Goal: Transaction & Acquisition: Purchase product/service

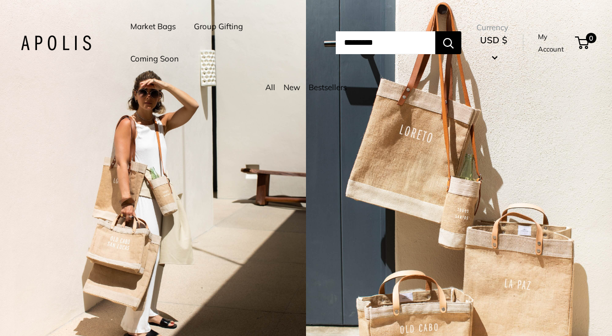
click at [363, 45] on input "Search..." at bounding box center [386, 42] width 100 height 23
click at [354, 45] on input "Search..." at bounding box center [386, 42] width 100 height 23
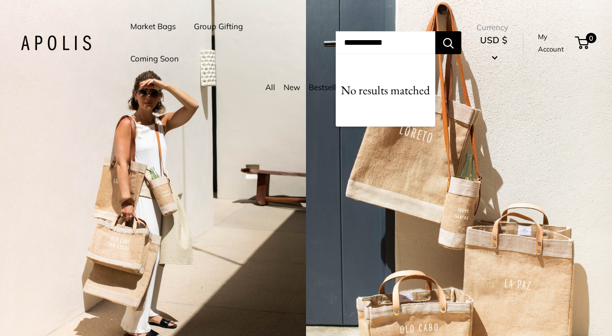
type input "**********"
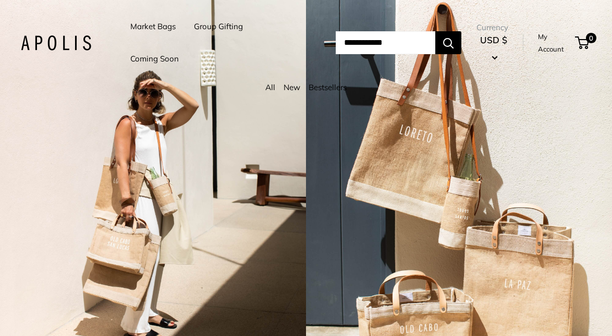
click at [505, 127] on div "2 / 7" at bounding box center [459, 168] width 306 height 336
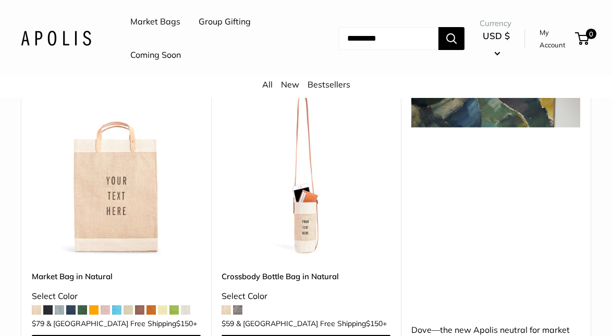
scroll to position [544, 0]
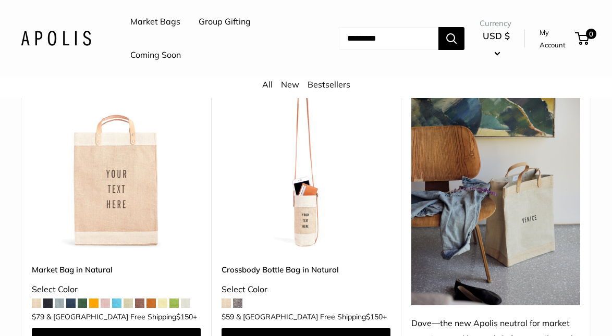
click at [0, 0] on img at bounding box center [0, 0] width 0 height 0
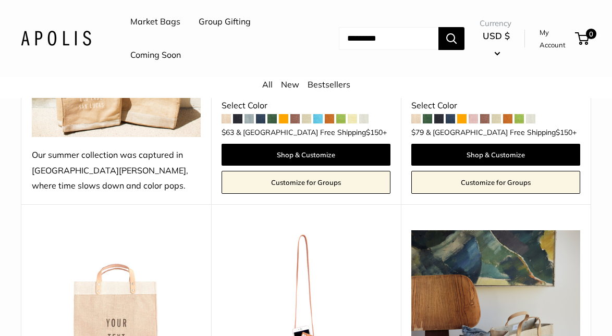
scroll to position [0, 0]
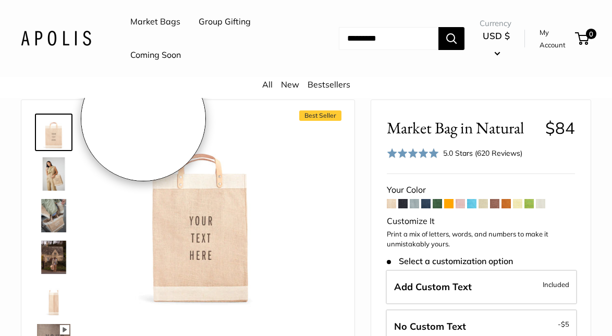
scroll to position [43, 0]
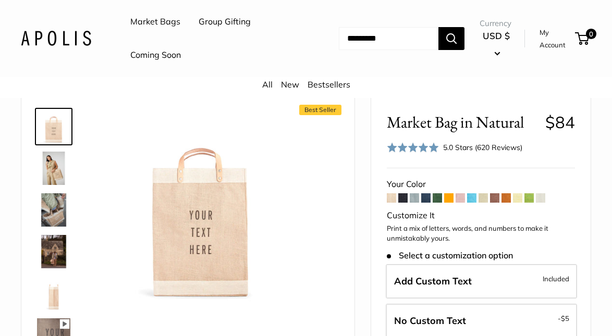
click at [50, 172] on img at bounding box center [53, 168] width 33 height 33
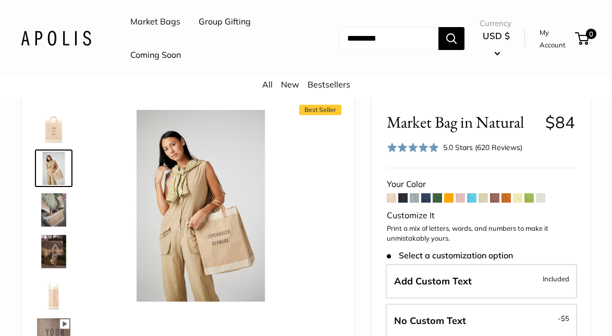
click at [52, 208] on img at bounding box center [53, 210] width 33 height 33
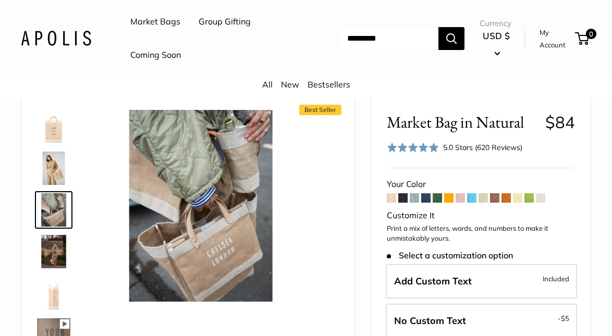
click at [55, 246] on img at bounding box center [53, 251] width 33 height 33
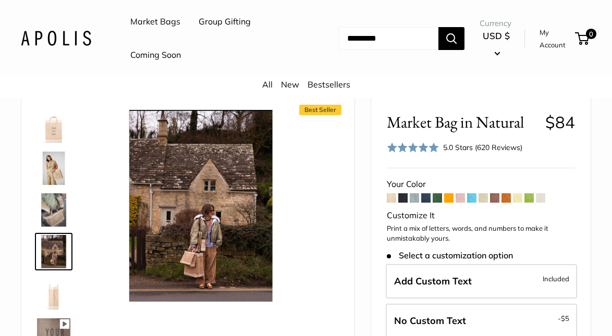
click at [47, 291] on img at bounding box center [53, 293] width 33 height 33
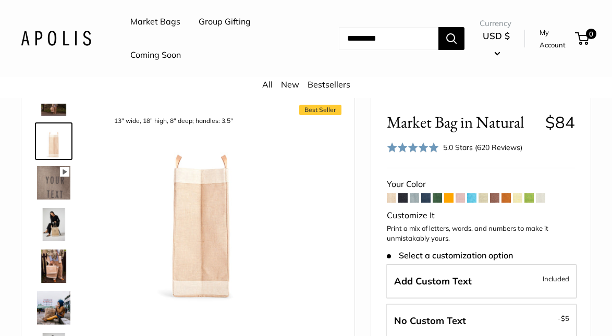
scroll to position [153, 0]
click at [56, 184] on img at bounding box center [53, 182] width 33 height 33
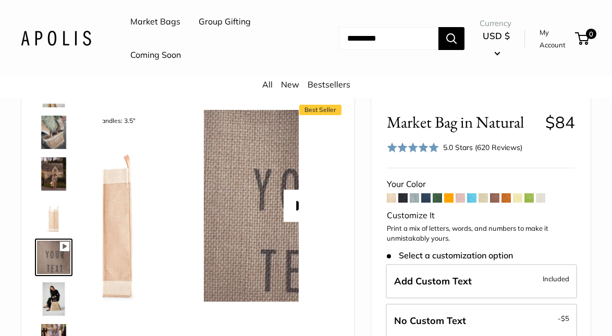
scroll to position [74, 0]
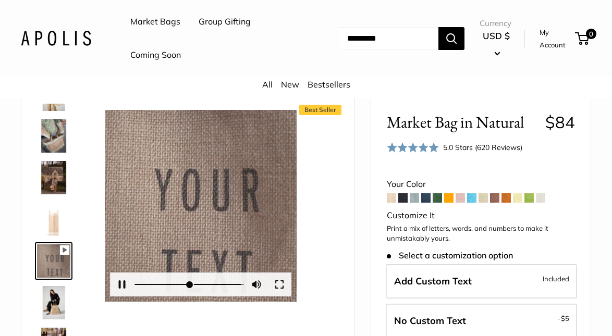
type input "*"
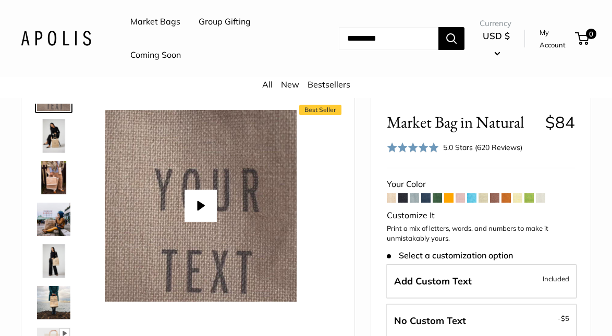
click at [56, 136] on img at bounding box center [53, 135] width 33 height 33
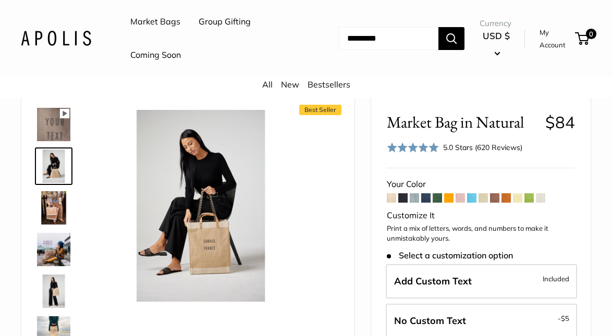
scroll to position [216, 0]
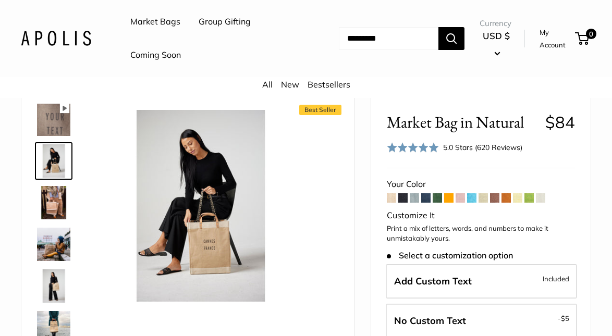
click at [56, 198] on img at bounding box center [53, 202] width 33 height 33
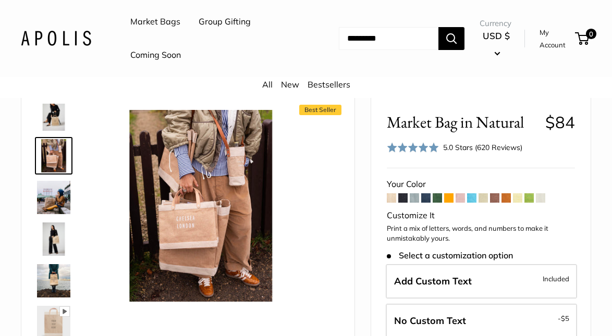
click at [52, 200] on img at bounding box center [53, 197] width 33 height 33
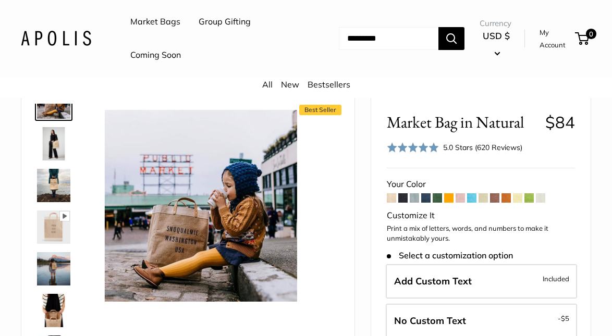
scroll to position [382, 0]
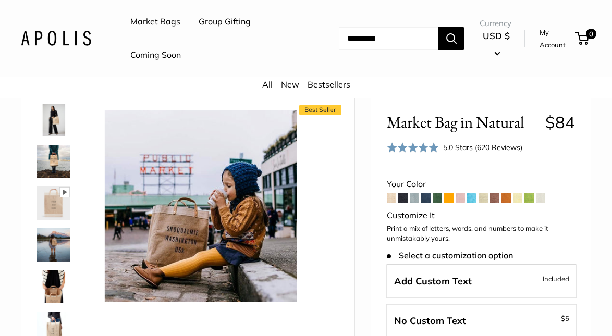
click at [55, 112] on img at bounding box center [53, 119] width 33 height 33
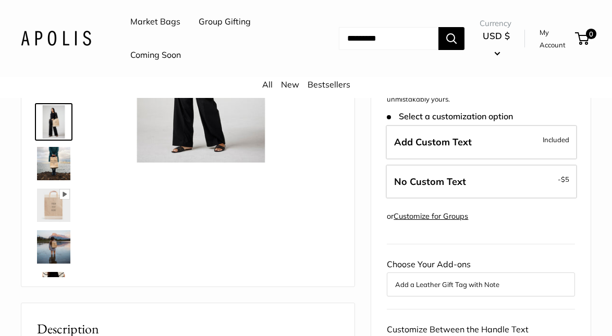
scroll to position [184, 0]
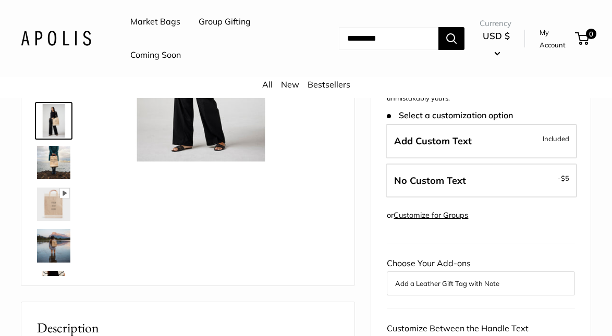
click at [56, 155] on img at bounding box center [53, 162] width 33 height 33
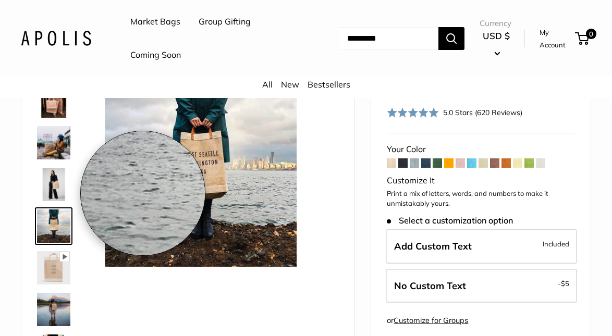
scroll to position [78, 0]
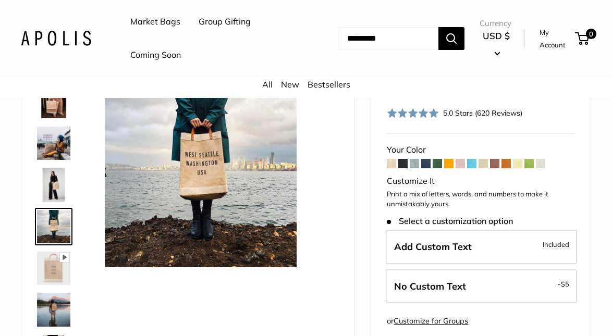
click at [52, 269] on img at bounding box center [53, 268] width 33 height 33
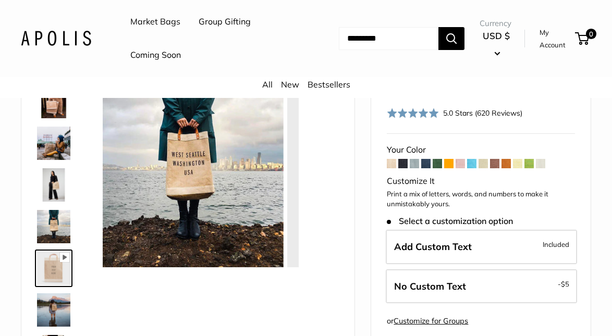
scroll to position [324, 0]
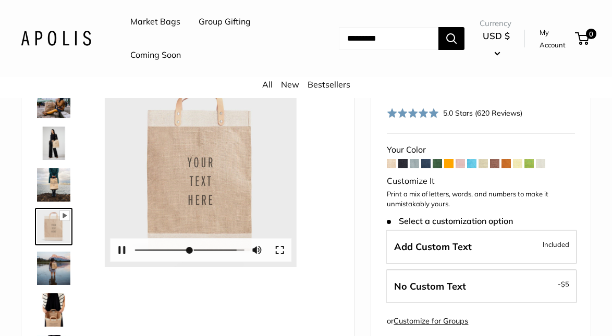
type input "*"
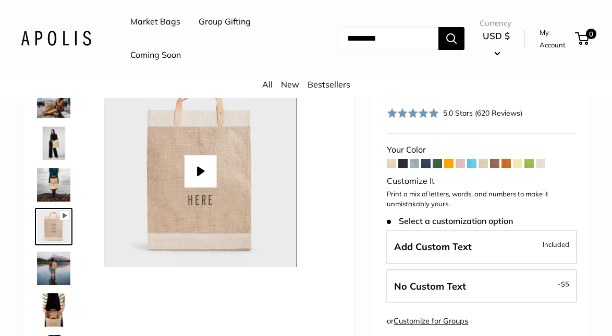
click at [57, 262] on img at bounding box center [53, 268] width 33 height 33
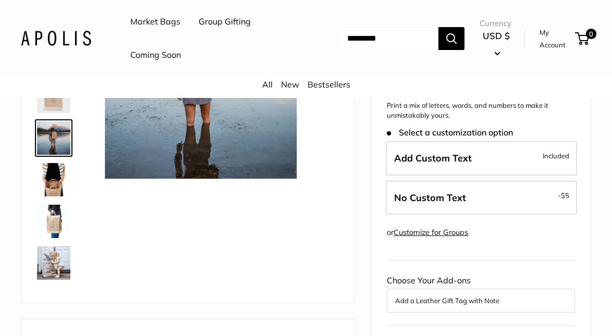
scroll to position [185, 0]
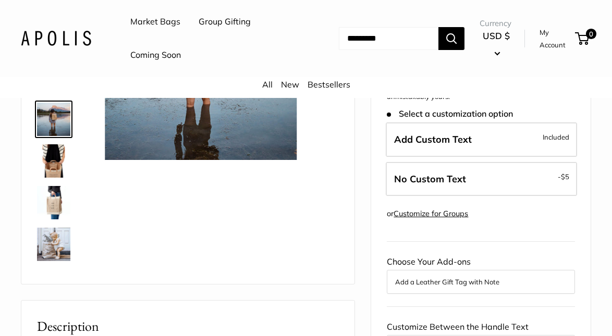
click at [52, 163] on img at bounding box center [53, 160] width 33 height 33
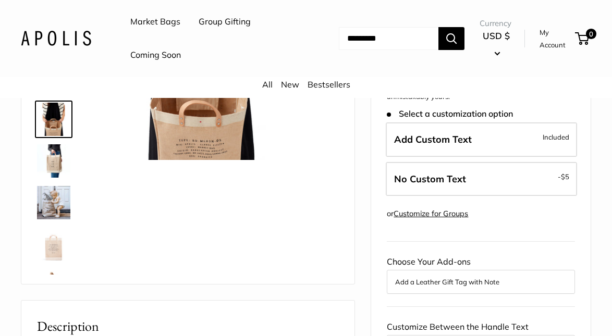
click at [56, 200] on img at bounding box center [53, 202] width 33 height 33
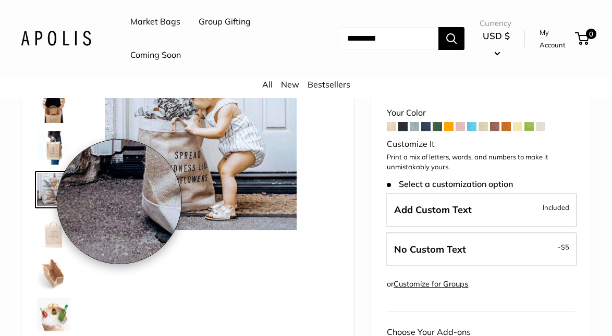
scroll to position [115, 0]
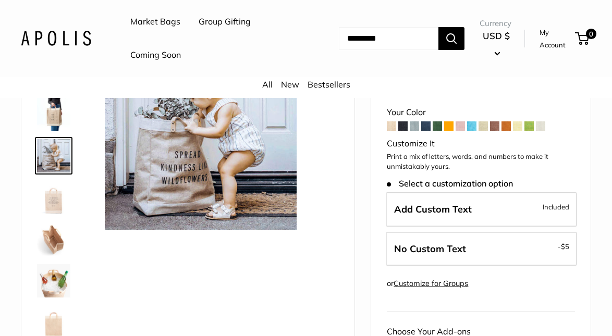
click at [55, 202] on img at bounding box center [53, 197] width 33 height 33
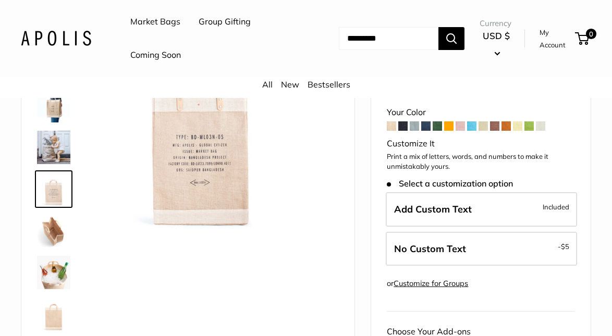
click at [55, 231] on img at bounding box center [53, 230] width 33 height 33
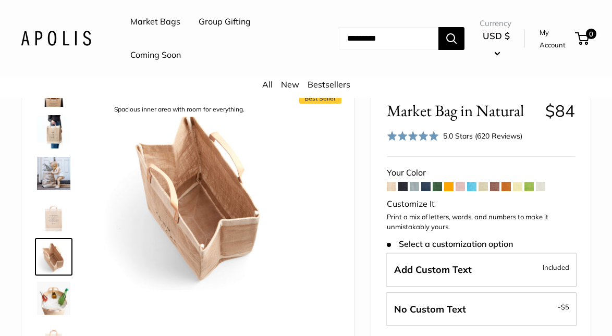
scroll to position [568, 0]
click at [57, 298] on img at bounding box center [53, 298] width 33 height 33
